Goal: Find contact information: Find contact information

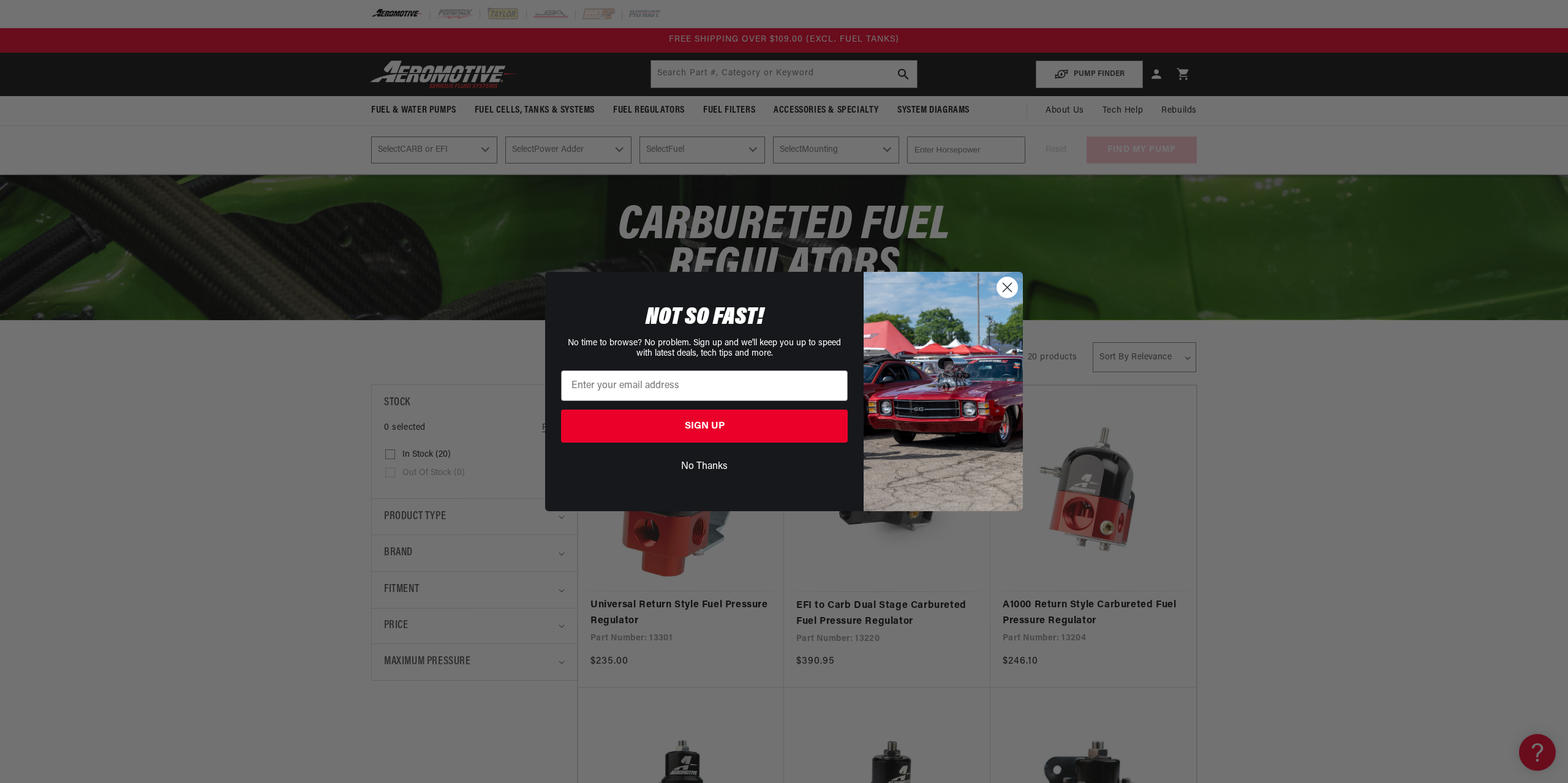
click at [996, 279] on img "POPUP Form" at bounding box center [943, 392] width 159 height 239
click at [999, 284] on circle "Close dialog" at bounding box center [1007, 287] width 20 height 20
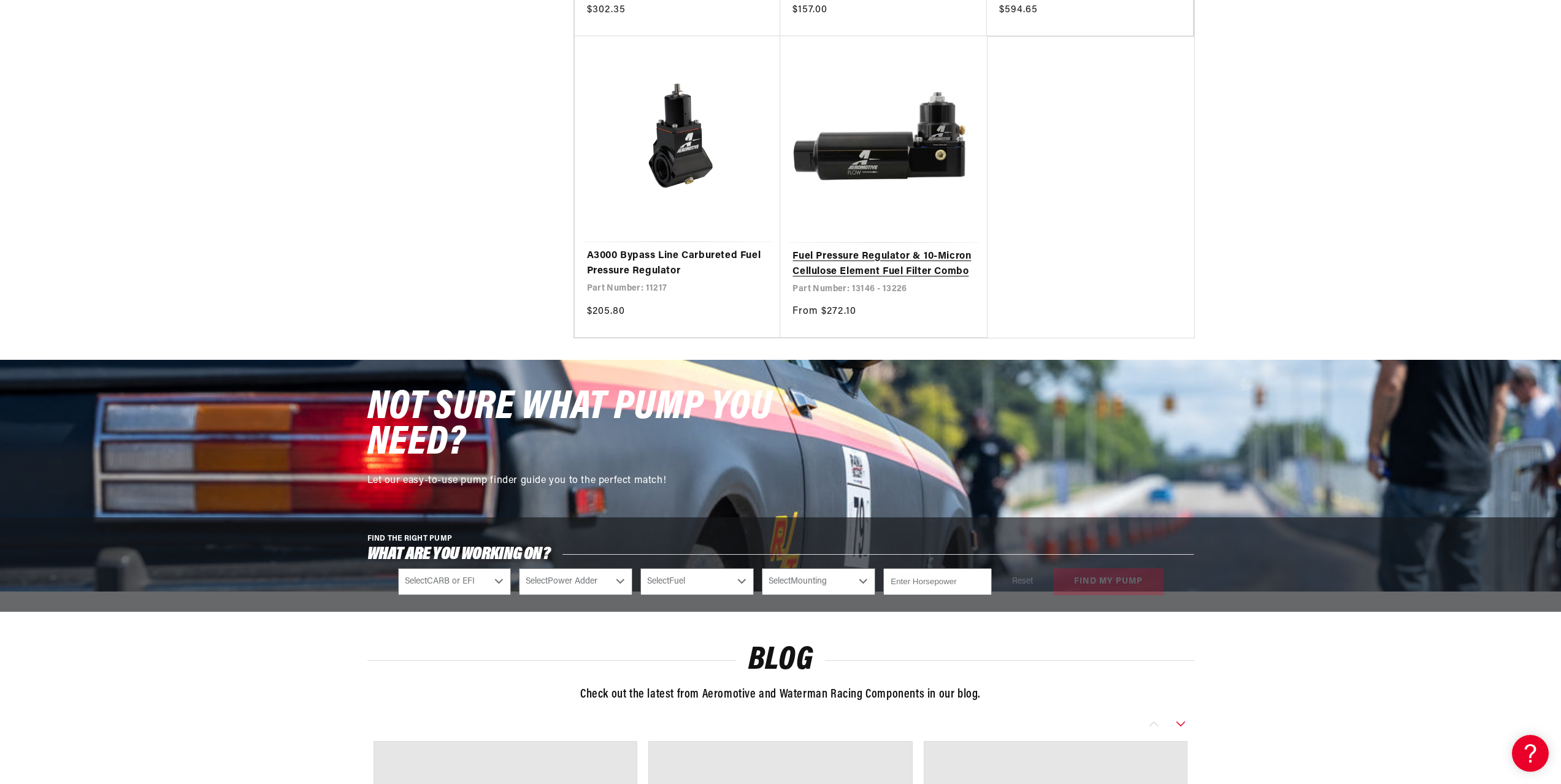
scroll to position [3038, 0]
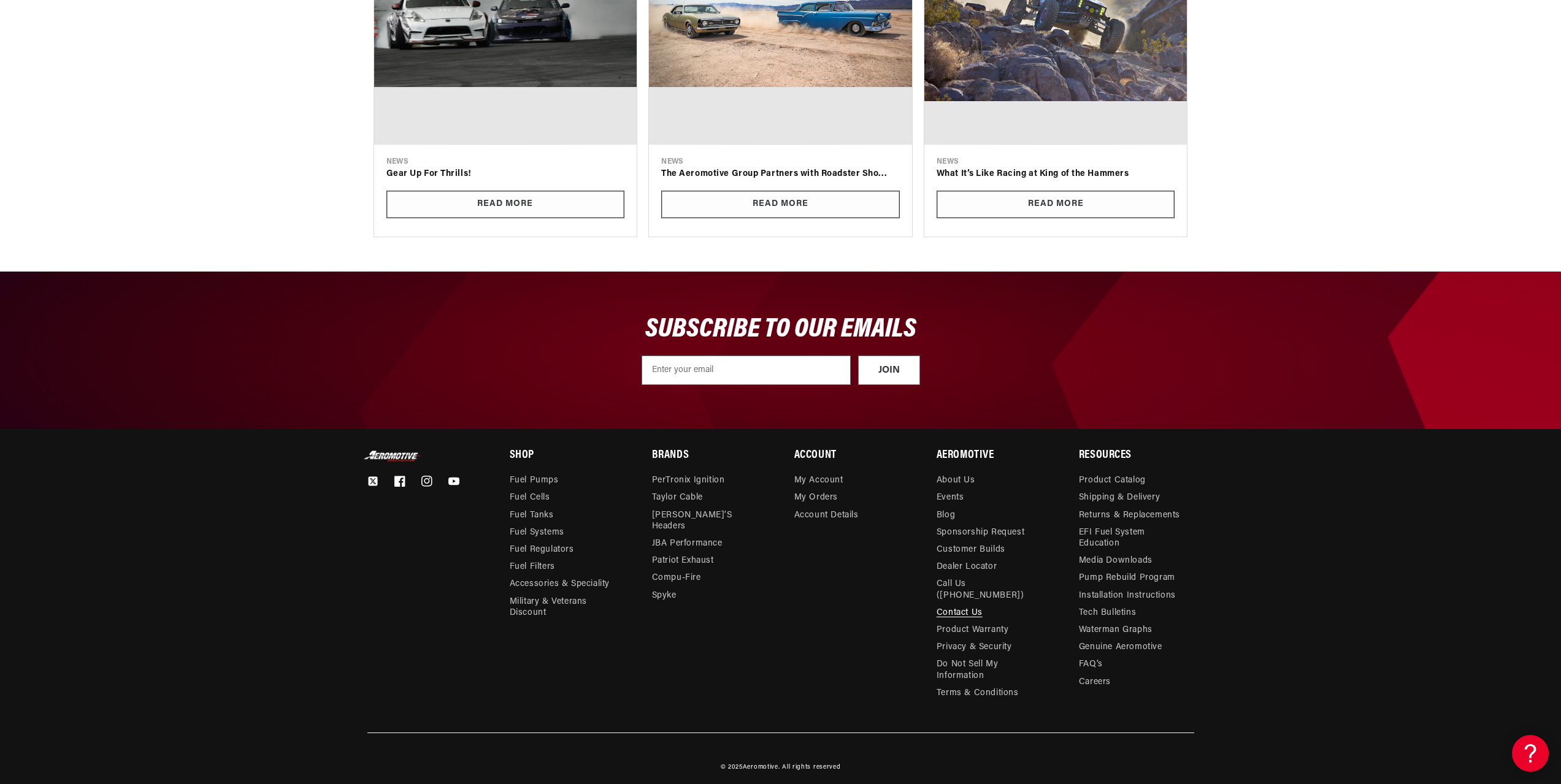
click at [979, 605] on link "Contact Us" at bounding box center [960, 613] width 46 height 17
